Goal: Information Seeking & Learning: Learn about a topic

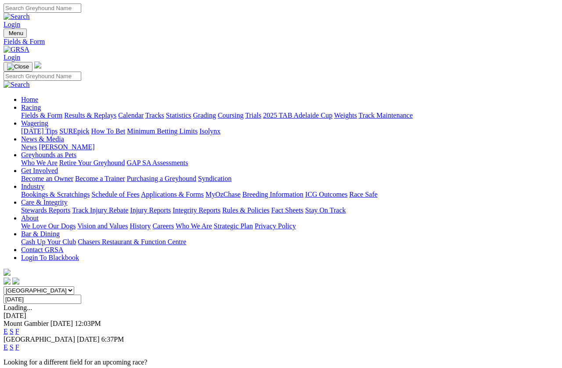
scroll to position [29, 0]
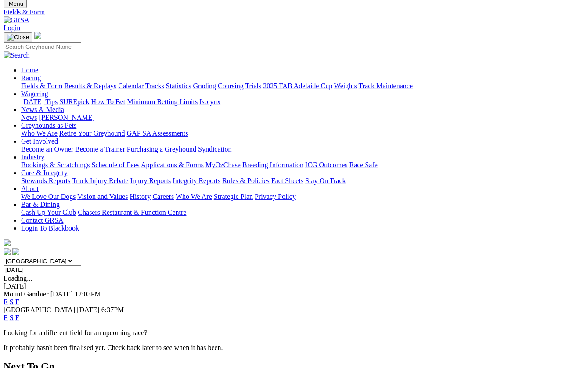
click at [54, 306] on span "[GEOGRAPHIC_DATA]" at bounding box center [40, 309] width 72 height 7
click at [8, 314] on link "E" at bounding box center [6, 317] width 4 height 7
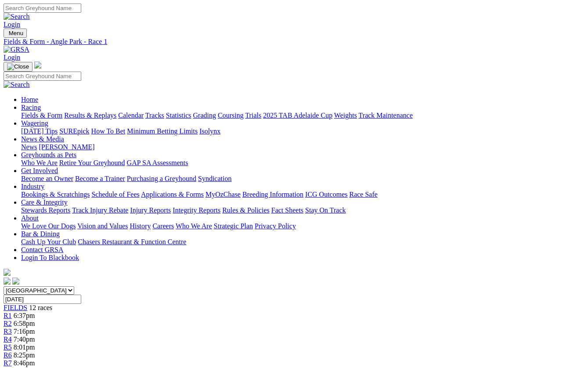
scroll to position [28, 0]
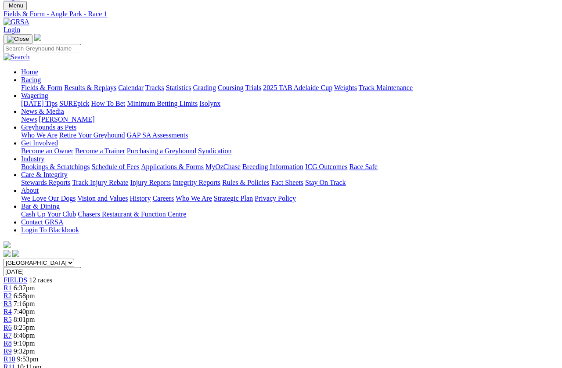
click at [12, 316] on link "R5" at bounding box center [8, 319] width 8 height 7
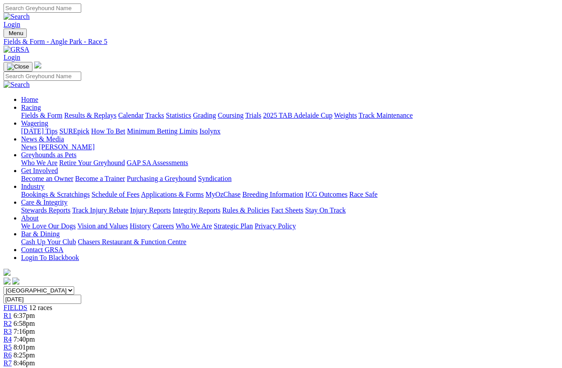
click at [12, 351] on span "R6" at bounding box center [8, 354] width 8 height 7
click at [12, 335] on span "R4" at bounding box center [8, 338] width 8 height 7
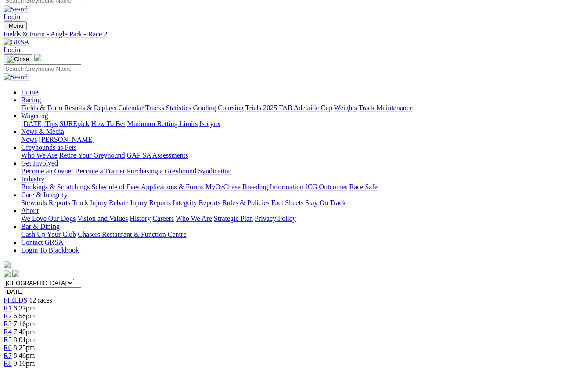
scroll to position [9, 0]
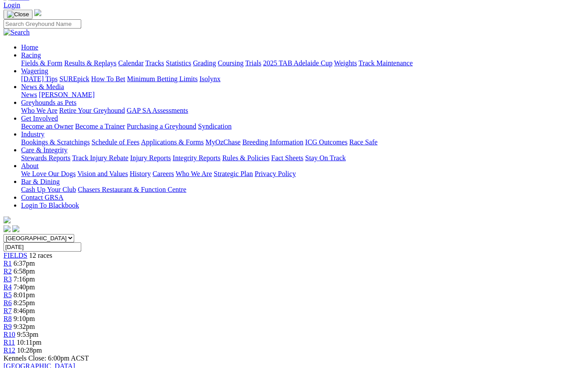
scroll to position [36, 0]
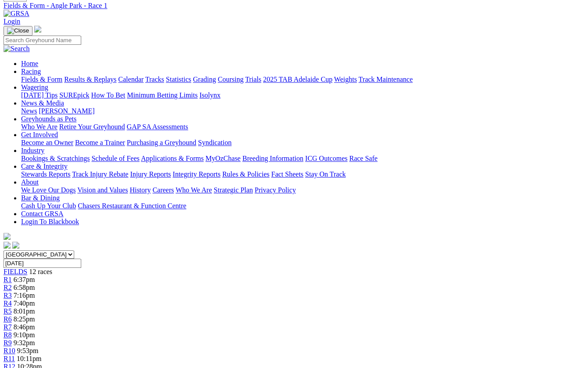
click at [12, 283] on span "R2" at bounding box center [8, 286] width 8 height 7
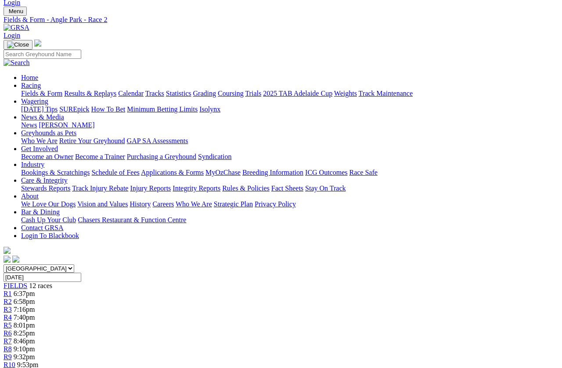
scroll to position [22, 0]
click at [12, 305] on span "R3" at bounding box center [8, 308] width 8 height 7
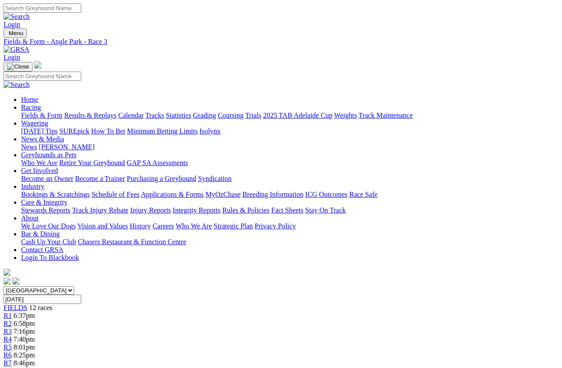
click at [12, 335] on span "R4" at bounding box center [8, 338] width 8 height 7
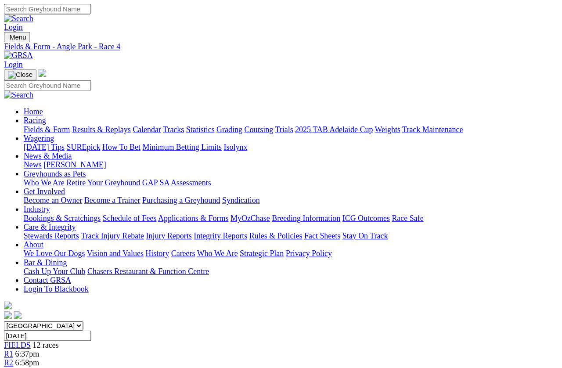
scroll to position [6, 0]
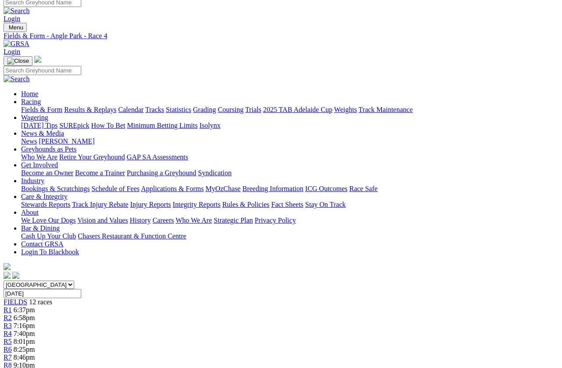
click at [12, 322] on span "R3" at bounding box center [8, 325] width 8 height 7
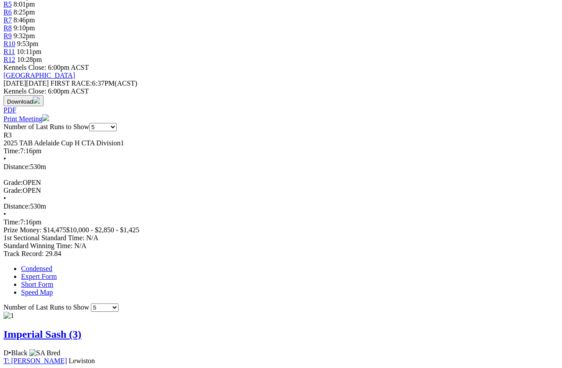
scroll to position [359, 0]
